Goal: Information Seeking & Learning: Find specific fact

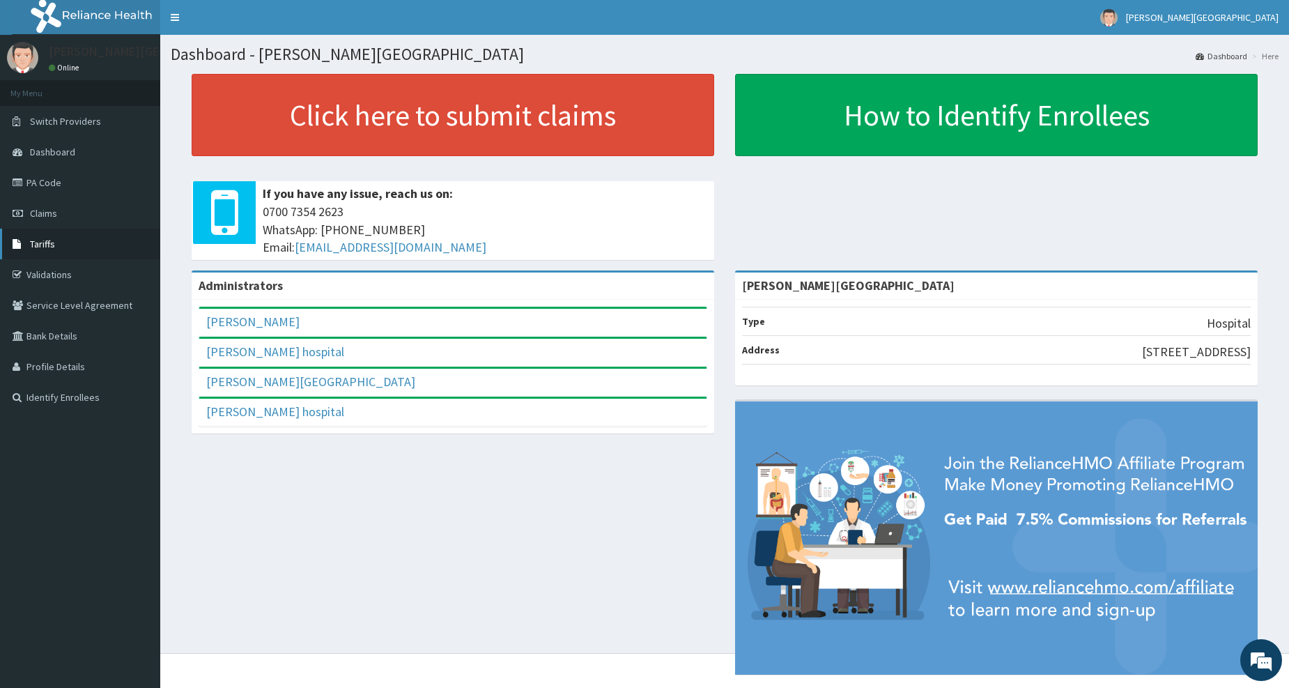
click at [86, 241] on link "Tariffs" at bounding box center [80, 243] width 160 height 31
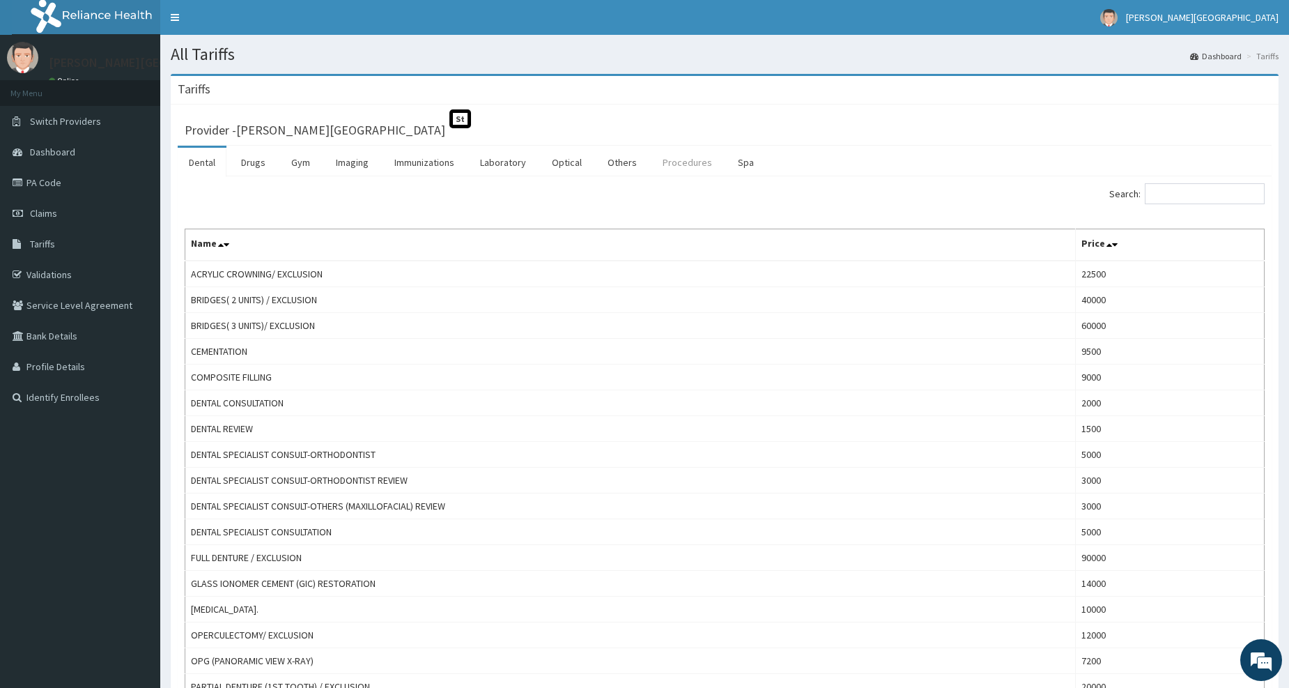
click at [678, 165] on link "Procedures" at bounding box center [687, 162] width 72 height 29
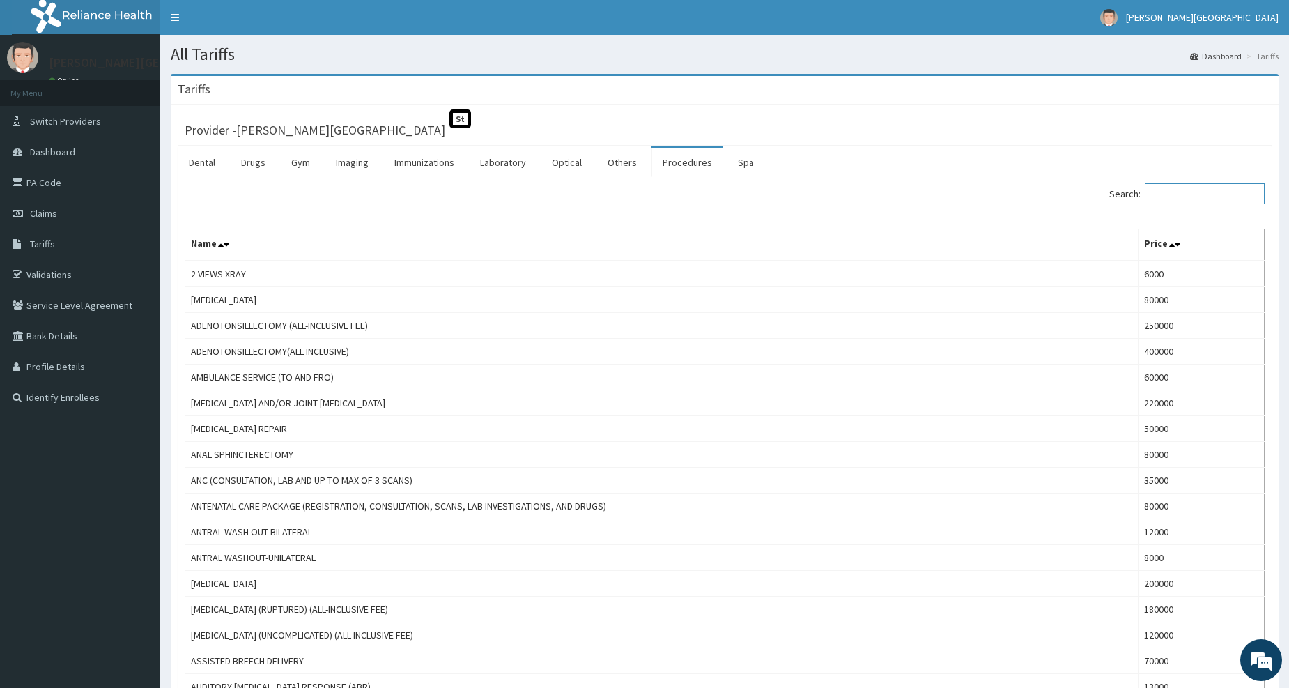
click at [1174, 199] on input "Search:" at bounding box center [1204, 193] width 120 height 21
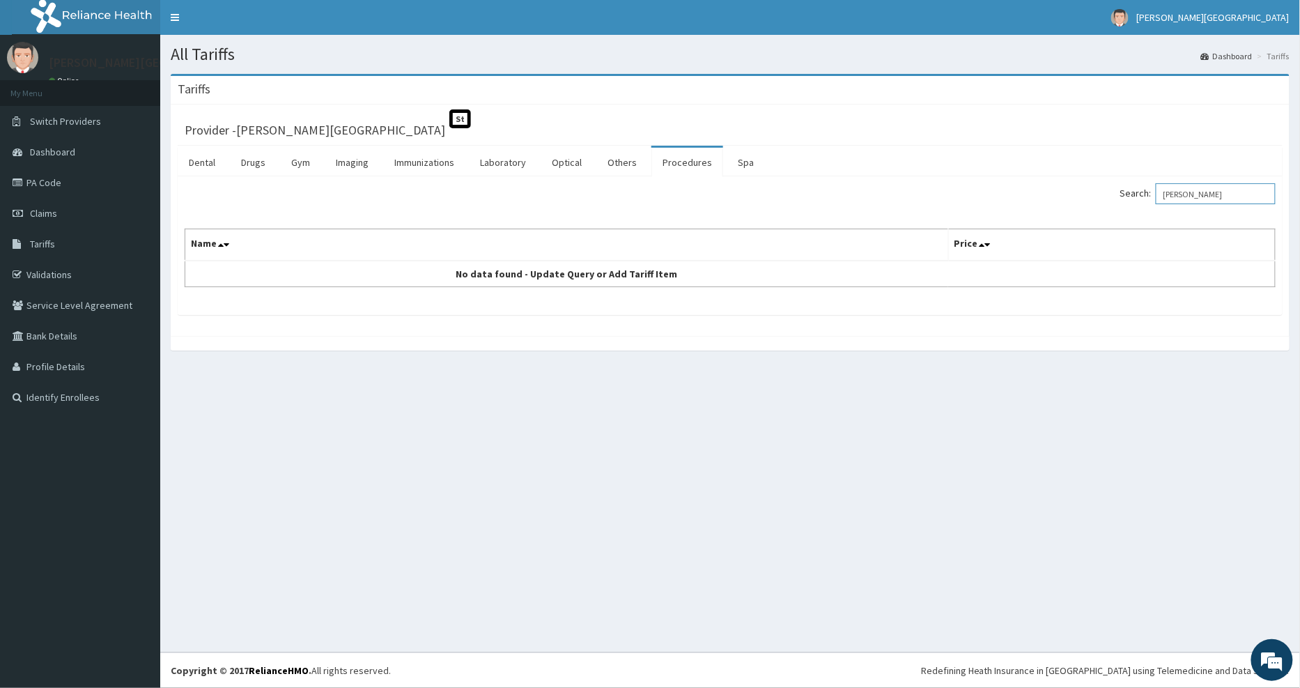
type input "[PERSON_NAME]"
